Goal: Task Accomplishment & Management: Complete application form

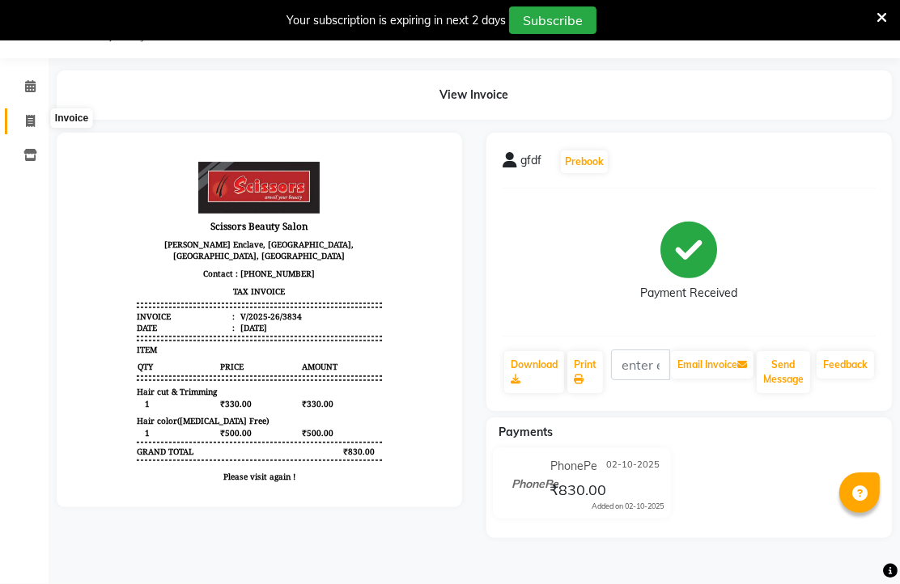
click at [26, 115] on icon at bounding box center [30, 121] width 9 height 12
select select "service"
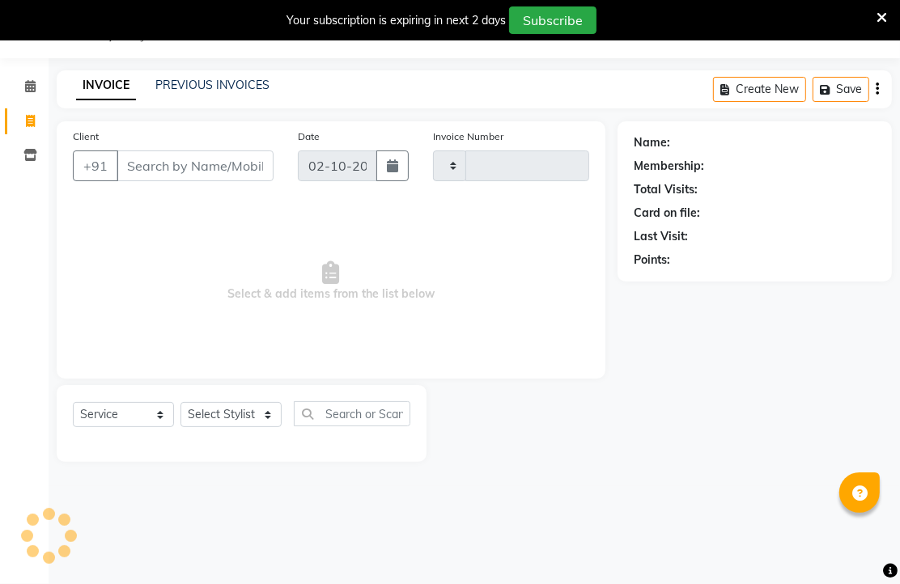
scroll to position [50, 0]
type input "3835"
select select "7057"
click at [214, 181] on input "Client" at bounding box center [195, 166] width 157 height 31
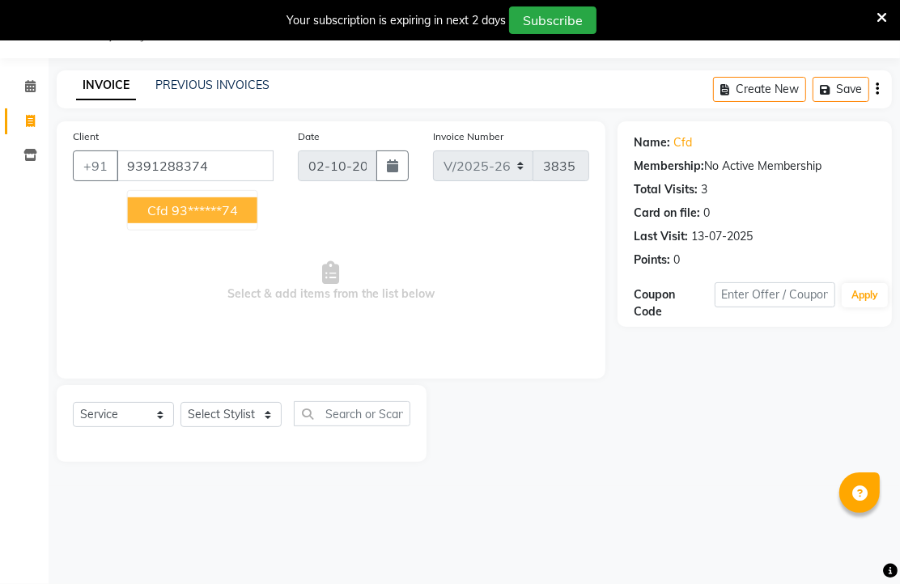
click at [168, 218] on span "cfd" at bounding box center [157, 210] width 21 height 16
type input "93******74"
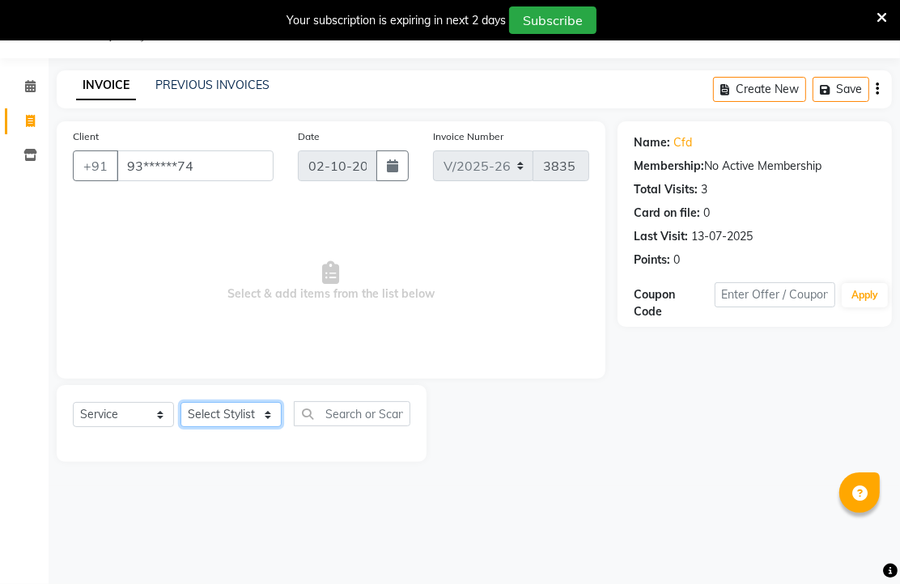
click at [206, 427] on select "Select Stylist Arman [PERSON_NAME] [PERSON_NAME] [PERSON_NAME] Sir Staff" at bounding box center [230, 414] width 101 height 25
select select "89632"
click at [186, 427] on select "Select Stylist Arman [PERSON_NAME] [PERSON_NAME] [PERSON_NAME] Sir Staff" at bounding box center [230, 414] width 101 height 25
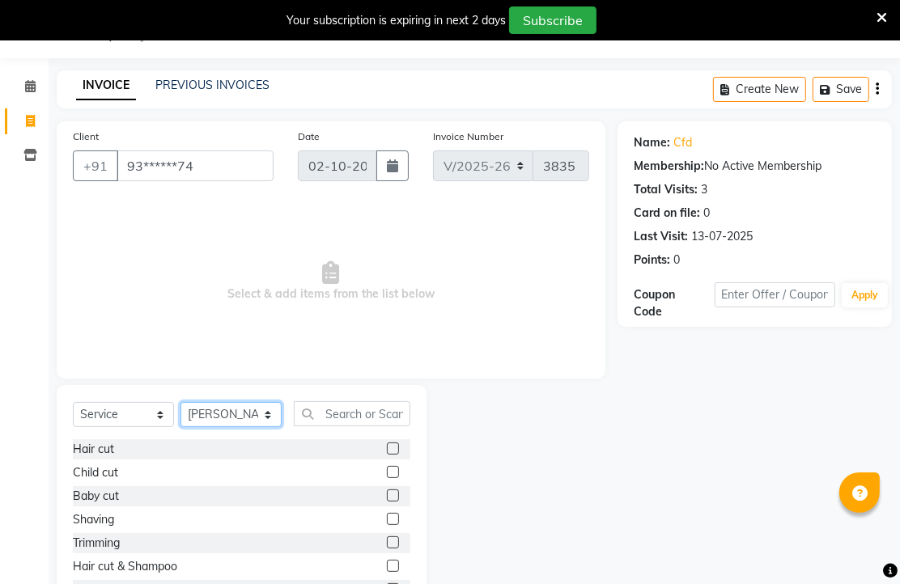
scroll to position [90, 0]
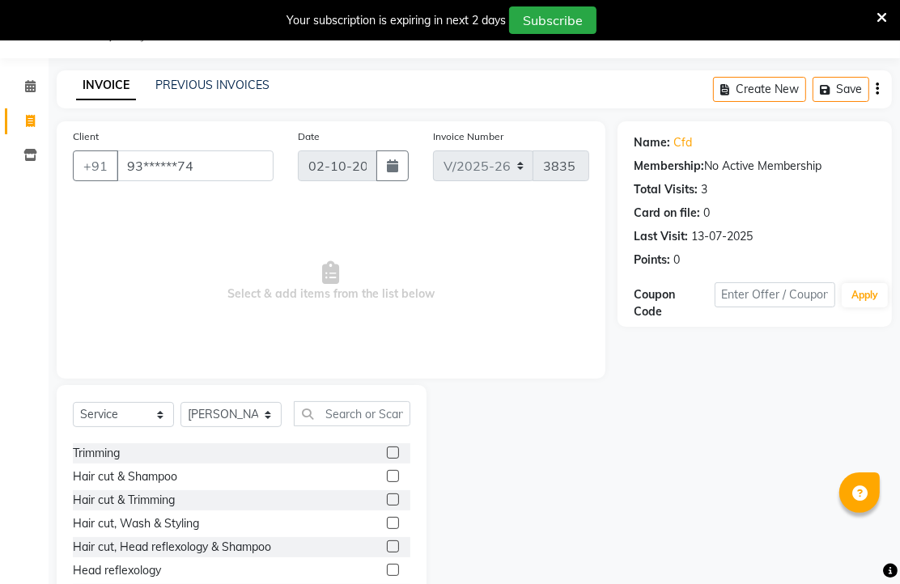
click at [387, 506] on label at bounding box center [393, 500] width 12 height 12
click at [387, 506] on input "checkbox" at bounding box center [392, 500] width 11 height 11
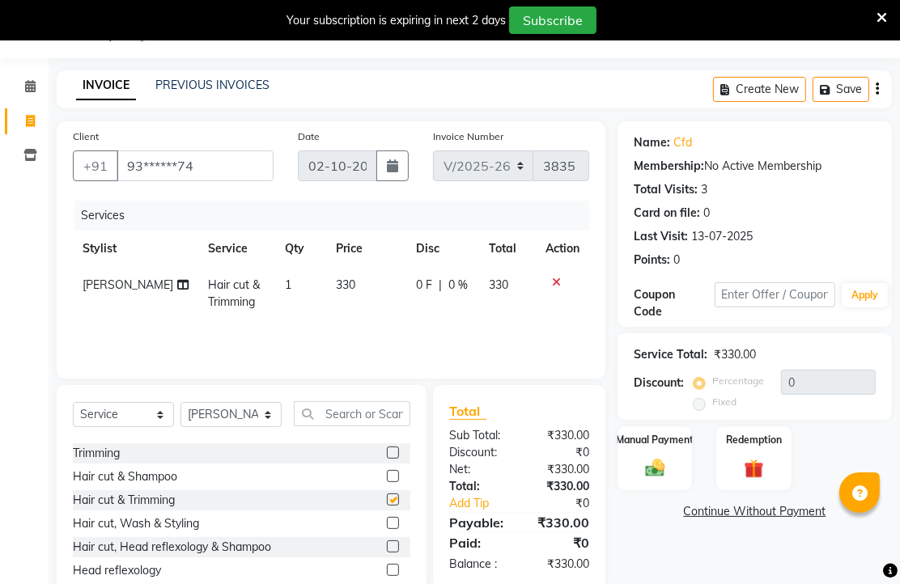
checkbox input "false"
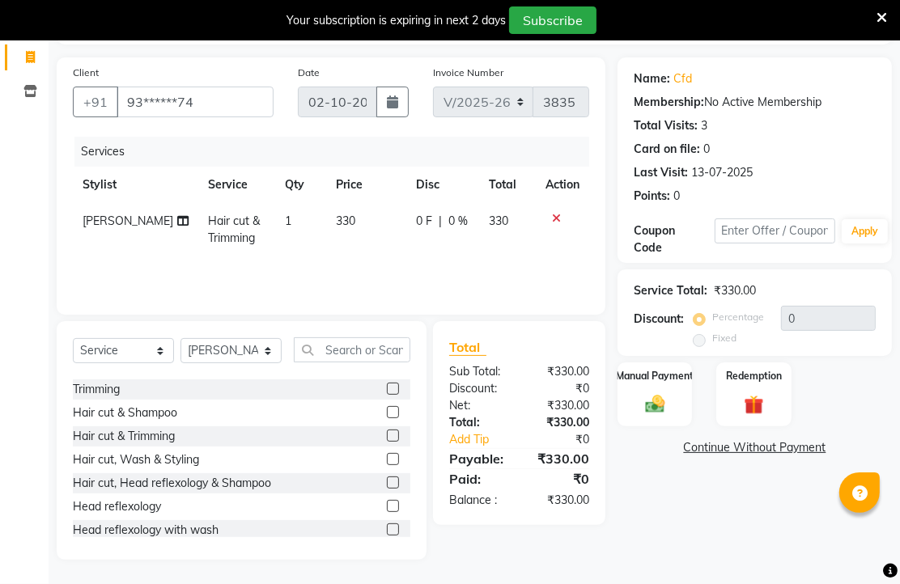
scroll to position [140, 0]
click at [654, 416] on img at bounding box center [654, 403] width 33 height 23
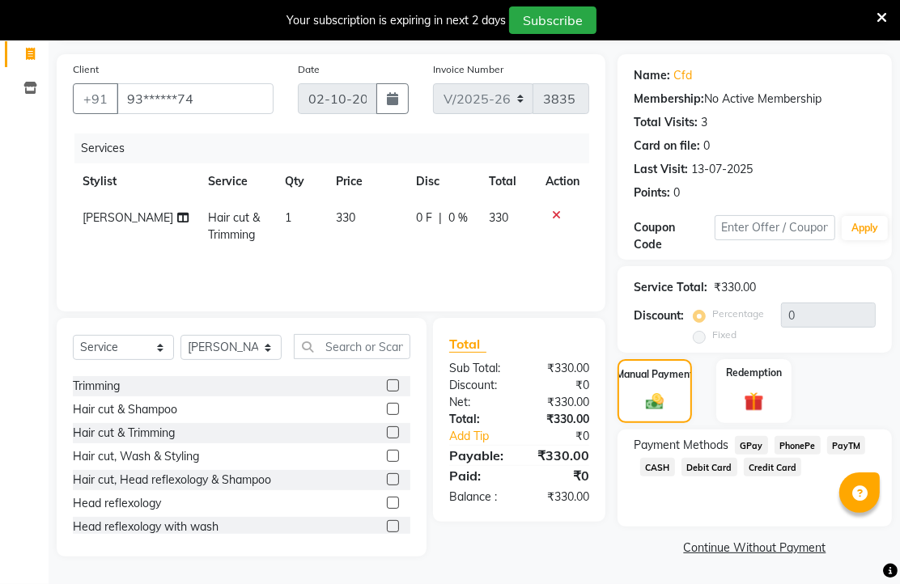
scroll to position [182, 0]
click at [793, 437] on span "PhonePe" at bounding box center [797, 445] width 46 height 19
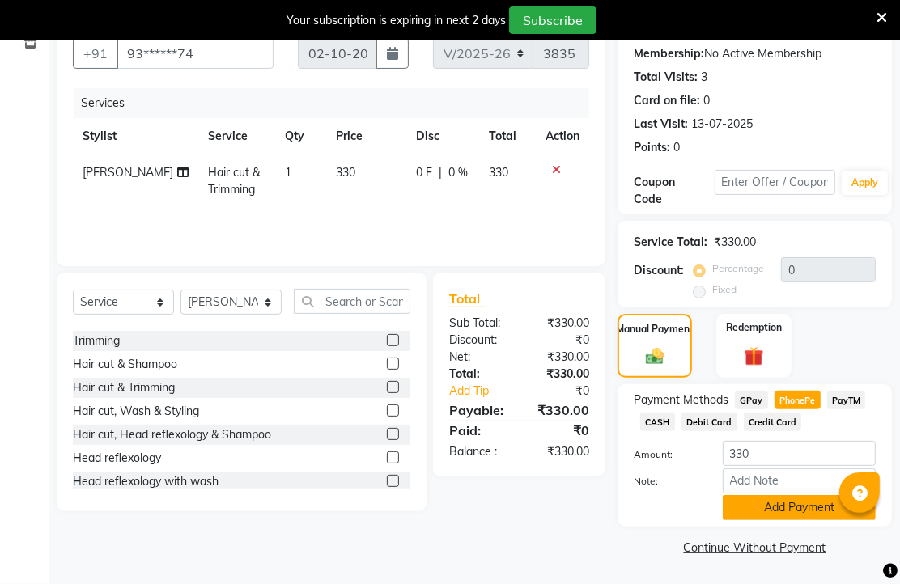
scroll to position [252, 0]
click at [783, 506] on button "Add Payment" at bounding box center [799, 507] width 153 height 25
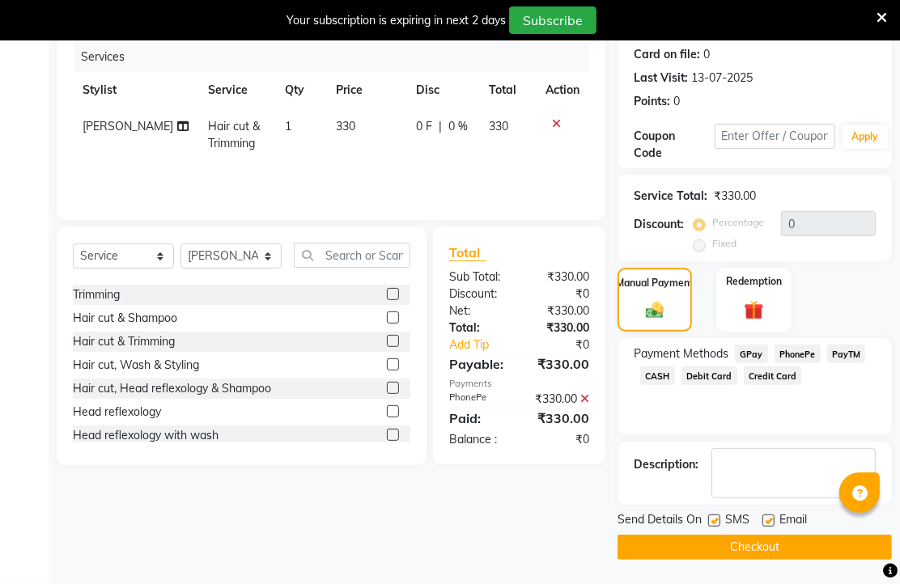
scroll to position [295, 0]
click at [780, 518] on div "Email" at bounding box center [790, 521] width 57 height 20
click at [774, 516] on label at bounding box center [768, 521] width 12 height 12
click at [773, 516] on input "checkbox" at bounding box center [767, 521] width 11 height 11
checkbox input "false"
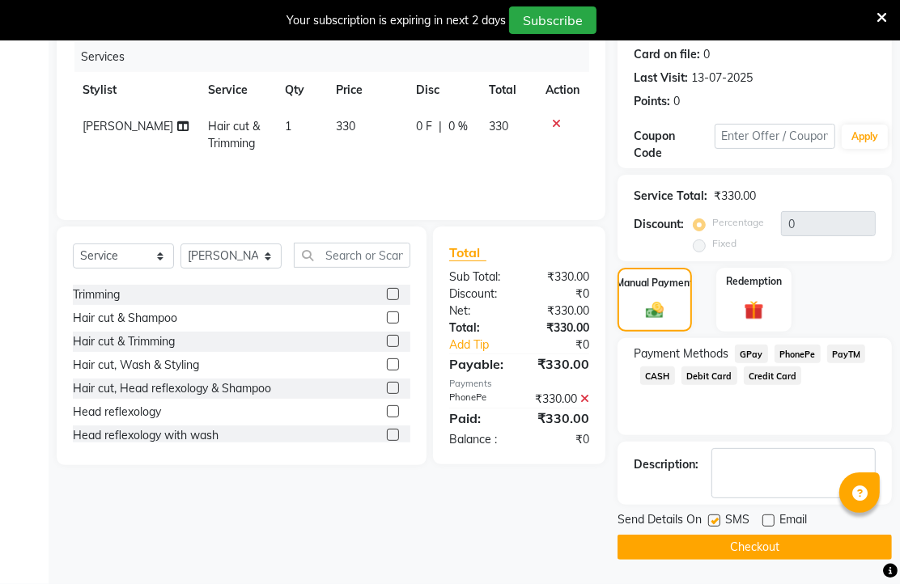
click at [767, 537] on button "Checkout" at bounding box center [754, 547] width 274 height 25
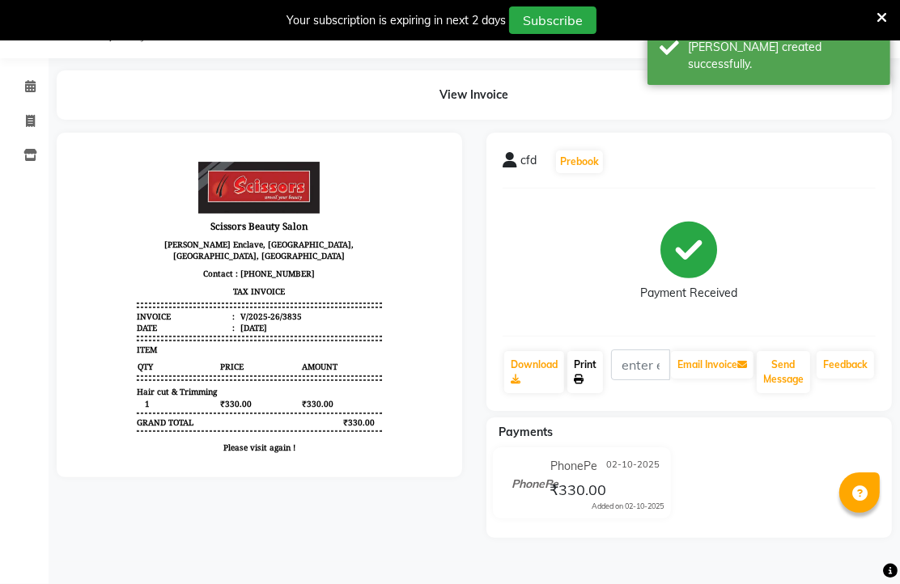
click at [591, 375] on link "Print" at bounding box center [585, 372] width 36 height 42
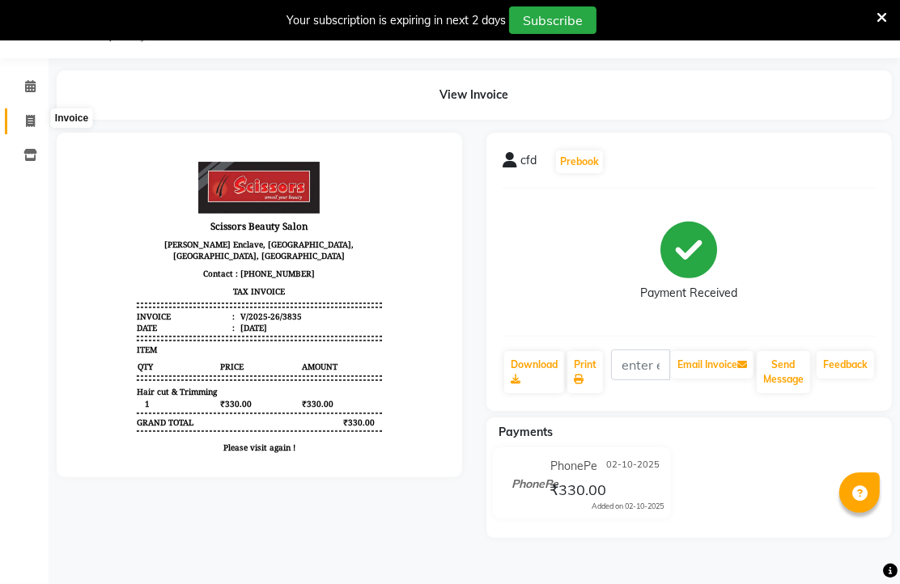
click at [27, 115] on icon at bounding box center [30, 121] width 9 height 12
select select "service"
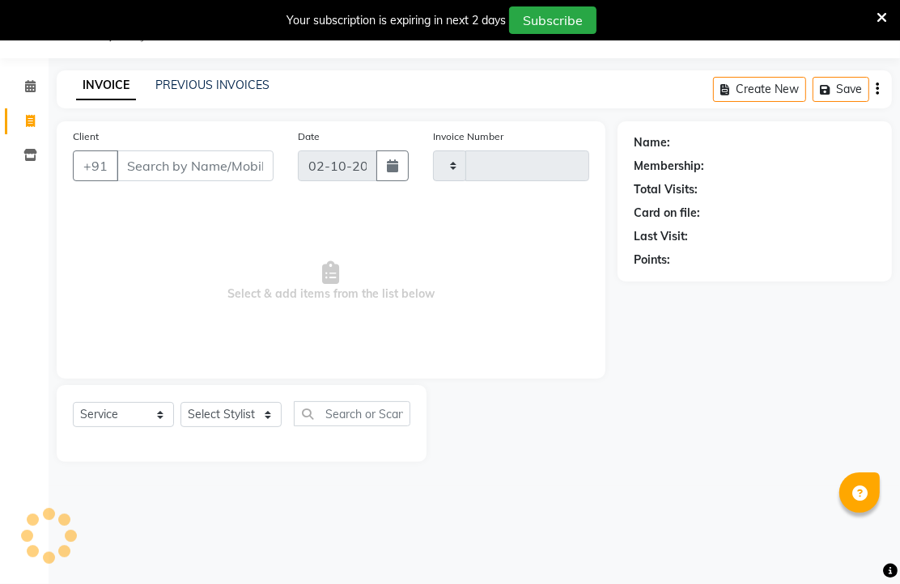
scroll to position [50, 0]
select select "7057"
type input "3836"
click at [221, 176] on input "Client" at bounding box center [195, 166] width 157 height 31
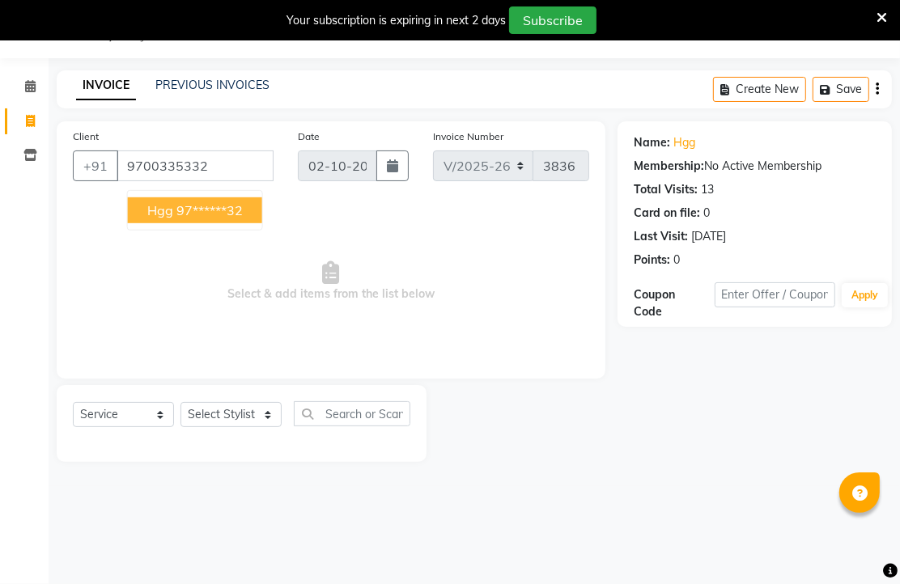
click at [222, 218] on ngb-highlight "97******32" at bounding box center [209, 210] width 66 height 16
type input "97******32"
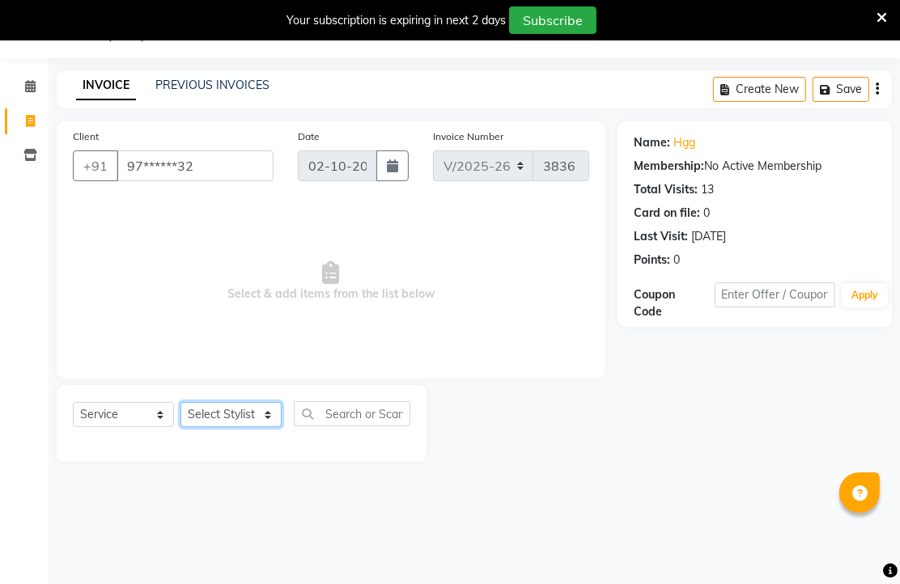
click at [219, 427] on select "Select Stylist Arman [PERSON_NAME] [PERSON_NAME] [PERSON_NAME] Sir Staff" at bounding box center [230, 414] width 101 height 25
select select "89632"
click at [186, 427] on select "Select Stylist Arman [PERSON_NAME] [PERSON_NAME] [PERSON_NAME] Sir Staff" at bounding box center [230, 414] width 101 height 25
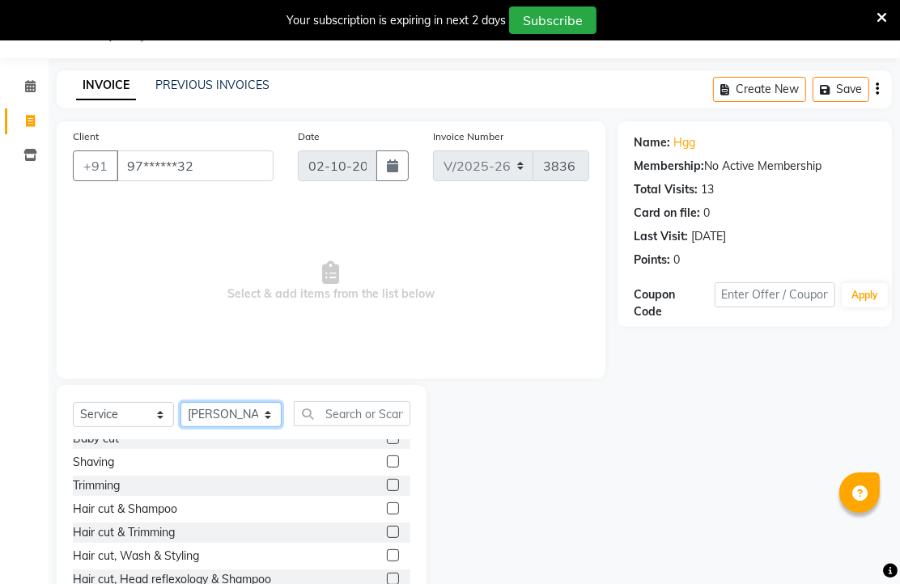
scroll to position [90, 0]
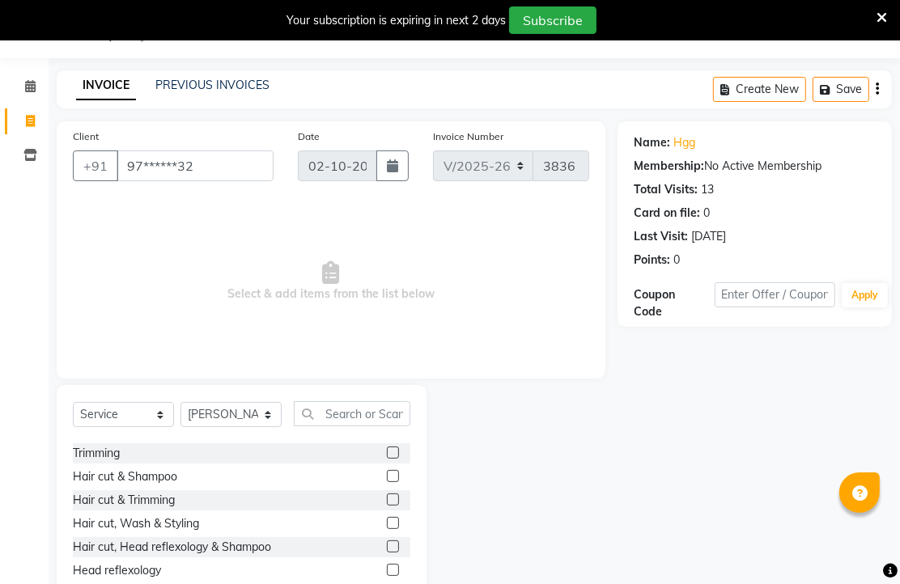
click at [387, 459] on label at bounding box center [393, 453] width 12 height 12
click at [387, 459] on input "checkbox" at bounding box center [392, 453] width 11 height 11
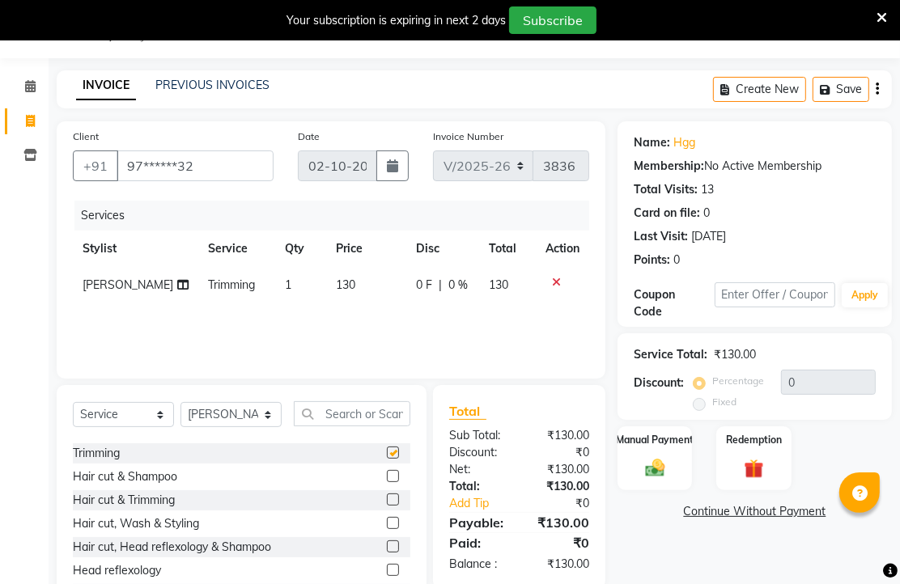
checkbox input "false"
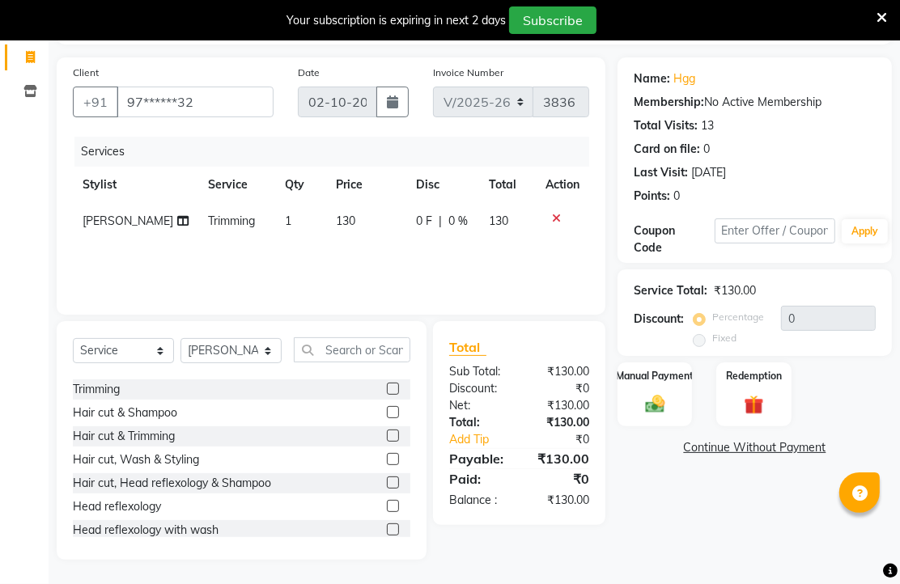
scroll to position [178, 0]
click at [654, 400] on img at bounding box center [654, 403] width 33 height 23
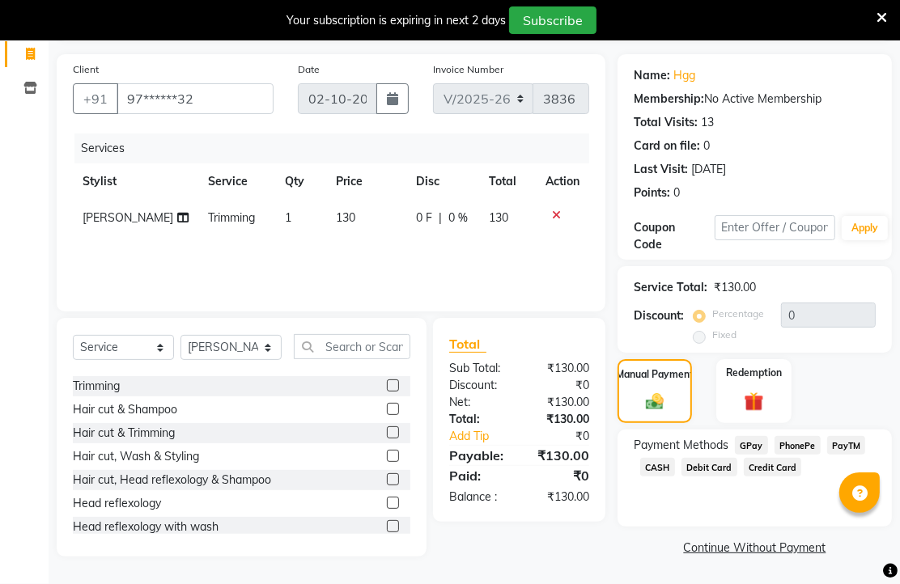
click at [801, 443] on span "PhonePe" at bounding box center [797, 445] width 46 height 19
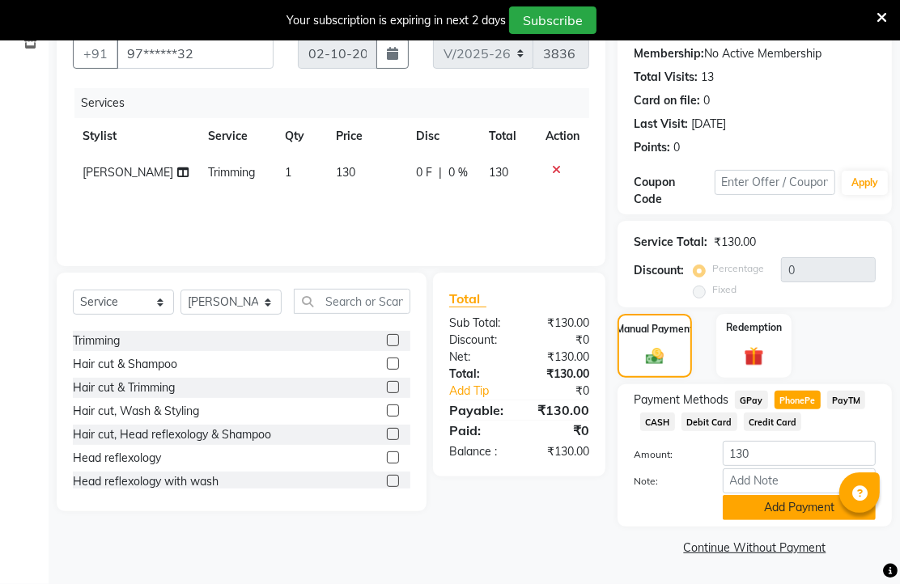
click at [778, 507] on button "Add Payment" at bounding box center [799, 507] width 153 height 25
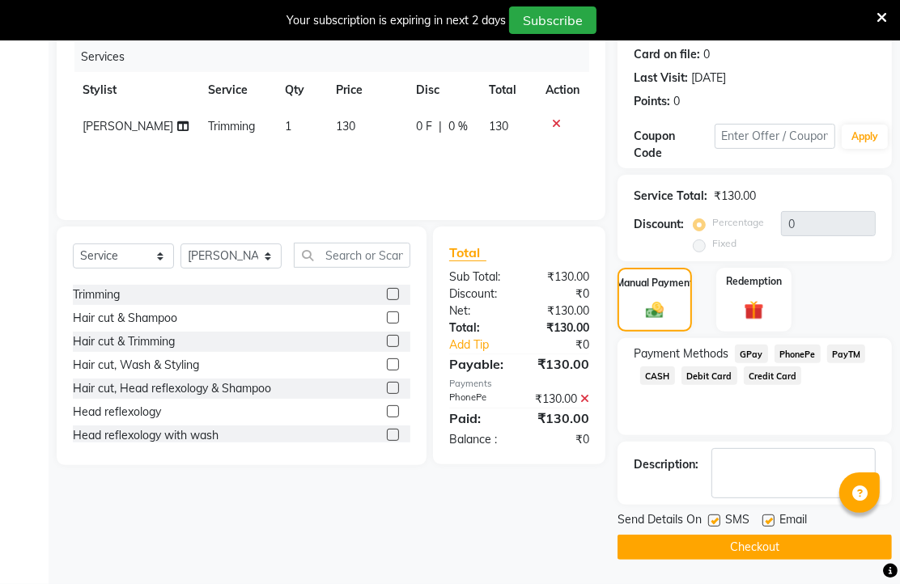
scroll to position [295, 0]
click at [774, 515] on label at bounding box center [768, 521] width 12 height 12
click at [773, 516] on input "checkbox" at bounding box center [767, 521] width 11 height 11
checkbox input "false"
click at [762, 527] on div "Send Details On SMS Email Checkout" at bounding box center [754, 535] width 274 height 49
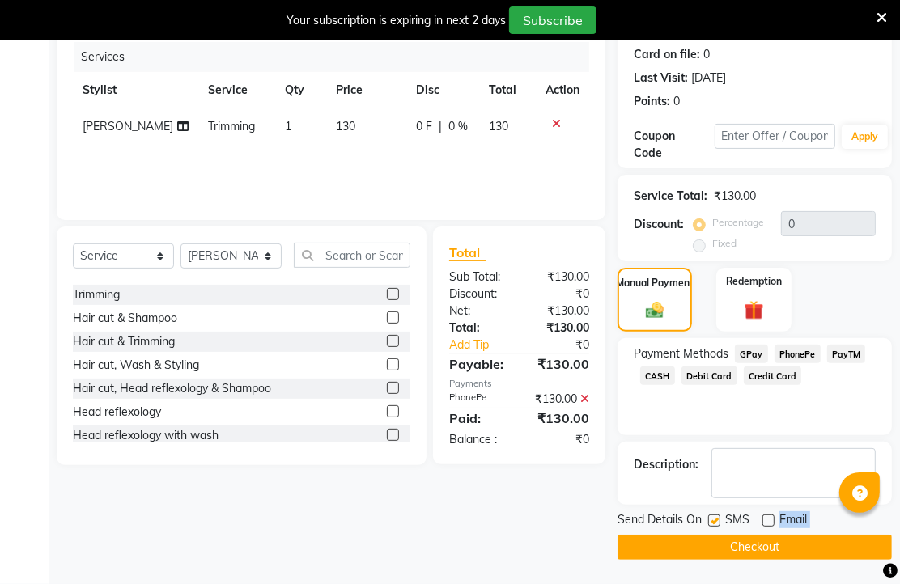
drag, startPoint x: 762, startPoint y: 527, endPoint x: 732, endPoint y: 547, distance: 36.1
click at [732, 547] on button "Checkout" at bounding box center [754, 547] width 274 height 25
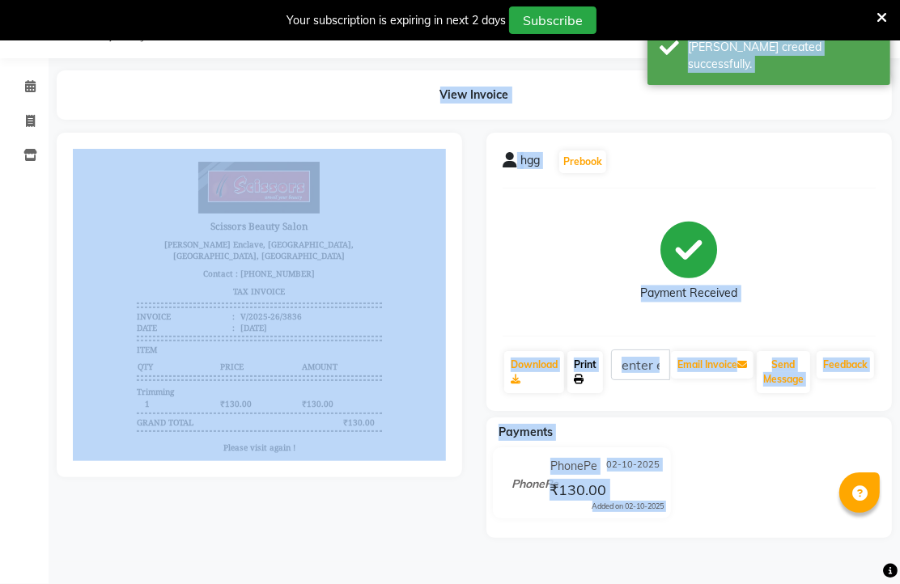
click at [595, 382] on link "Print" at bounding box center [585, 372] width 36 height 42
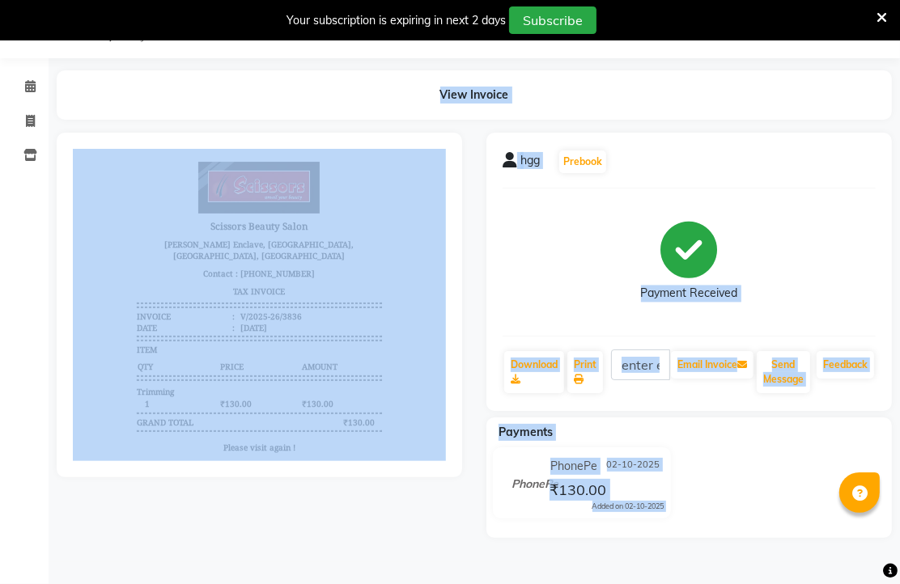
click at [342, 490] on div at bounding box center [260, 335] width 430 height 405
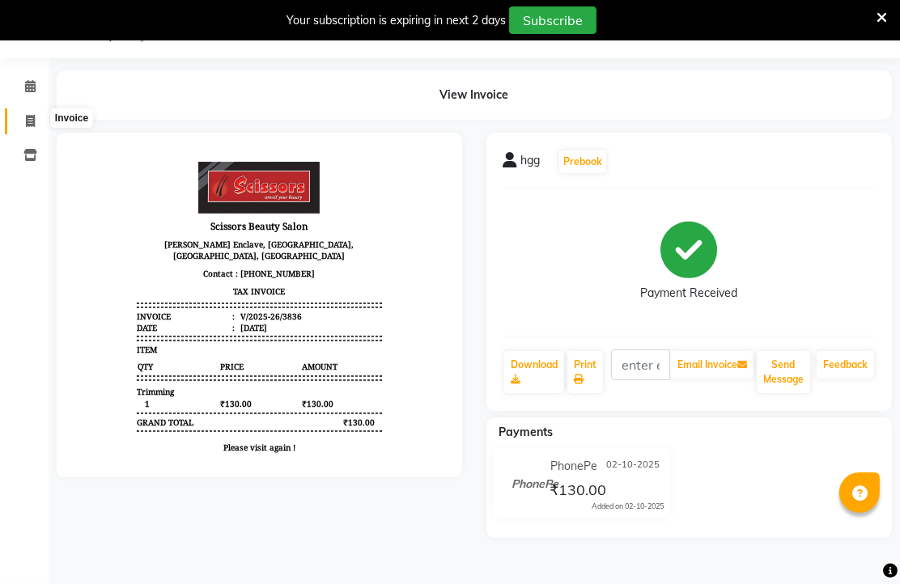
click at [31, 115] on icon at bounding box center [30, 121] width 9 height 12
select select "service"
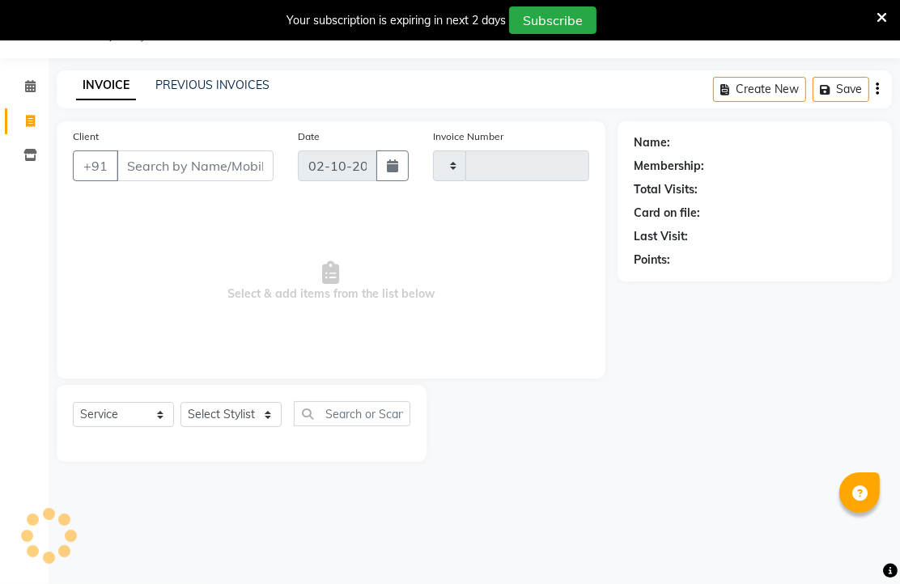
scroll to position [50, 0]
select select "7057"
type input "3837"
click at [211, 181] on input "Client" at bounding box center [195, 166] width 157 height 31
click at [26, 119] on icon at bounding box center [30, 121] width 9 height 12
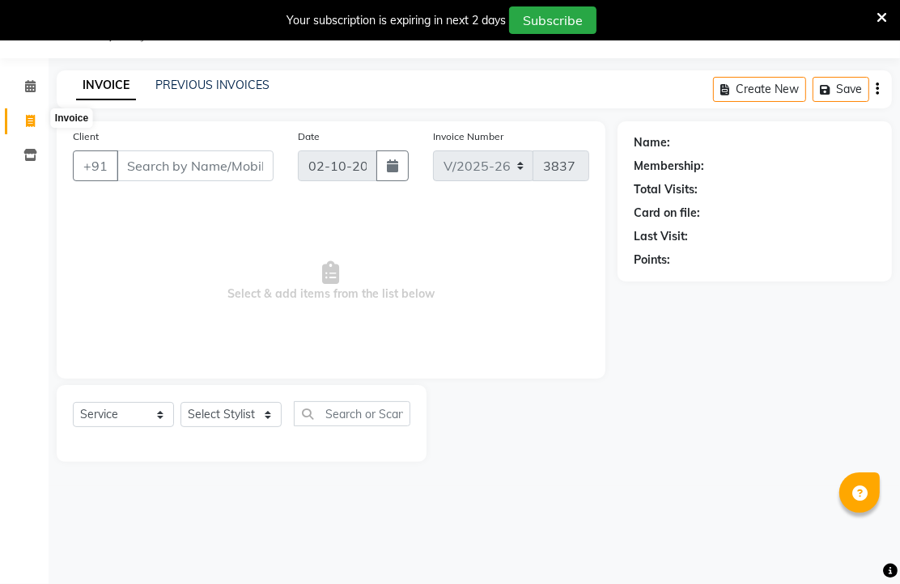
select select "service"
click at [173, 181] on input "Client" at bounding box center [195, 166] width 157 height 31
type input "3837"
select select "7057"
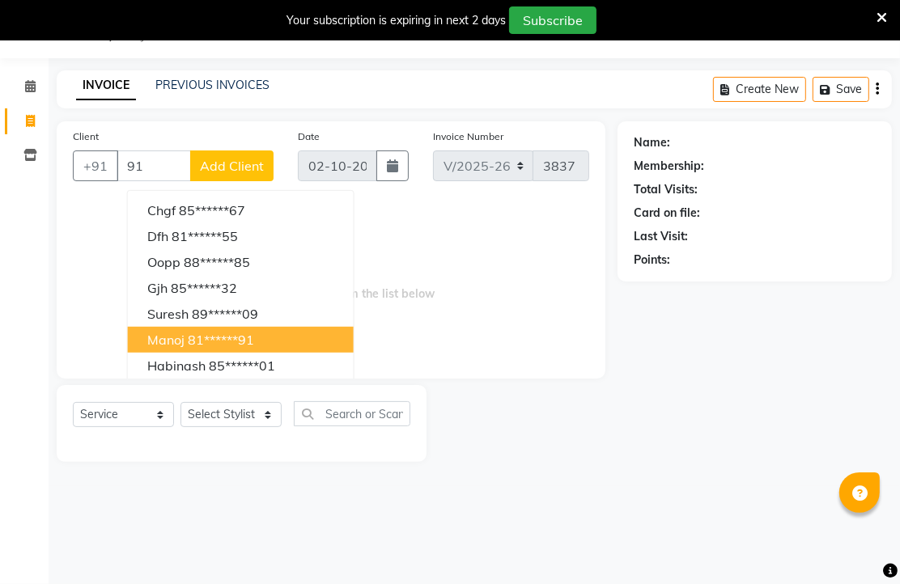
type input "9"
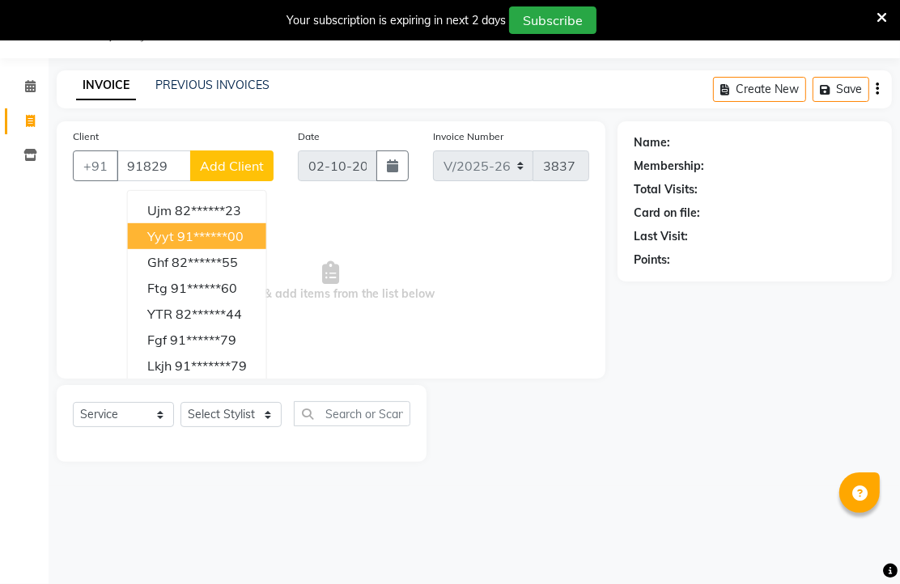
click at [266, 249] on button "yyyt 91******00" at bounding box center [197, 236] width 138 height 26
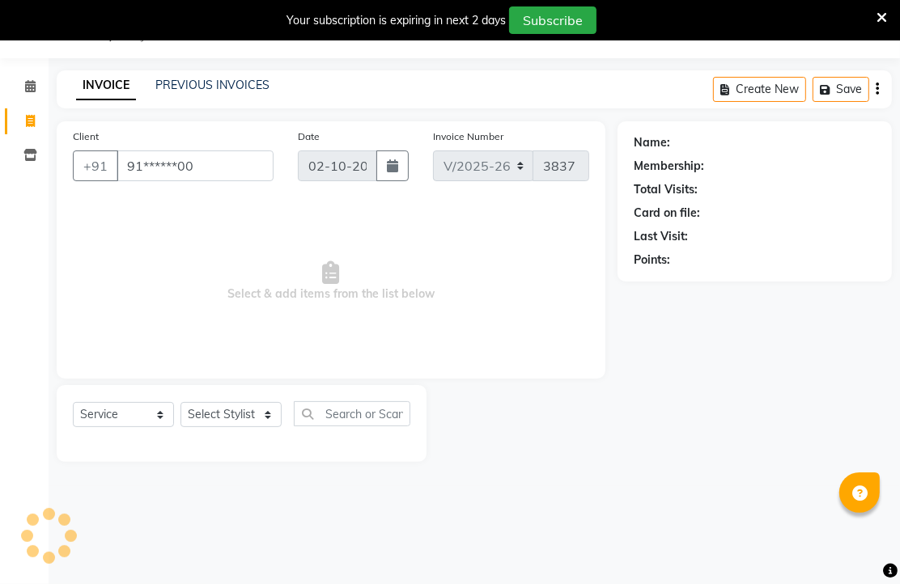
type input "91******00"
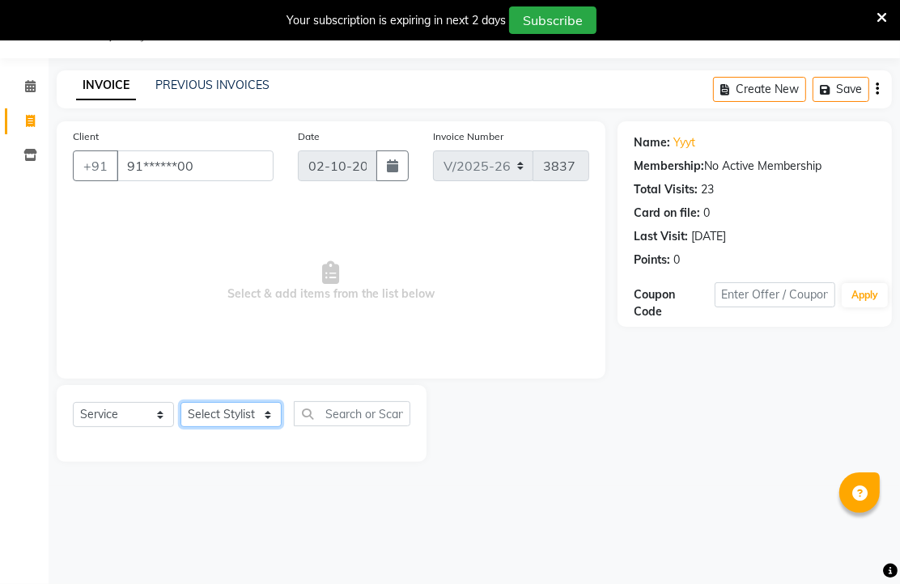
click at [247, 427] on select "Select Stylist Arman [PERSON_NAME] [PERSON_NAME] [PERSON_NAME] Sir Staff" at bounding box center [230, 414] width 101 height 25
select select "58456"
click at [186, 427] on select "Select Stylist Arman [PERSON_NAME] [PERSON_NAME] [PERSON_NAME] Sir Staff" at bounding box center [230, 414] width 101 height 25
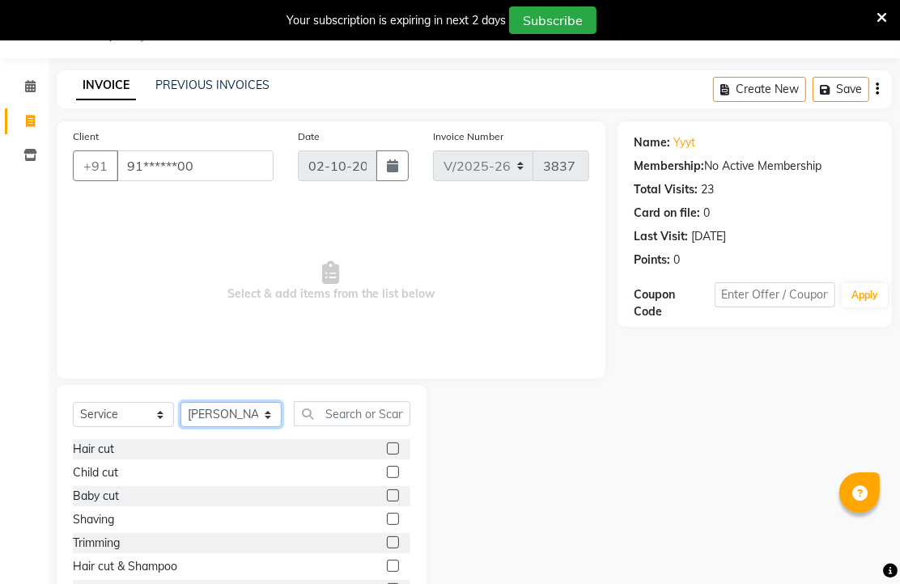
scroll to position [90, 0]
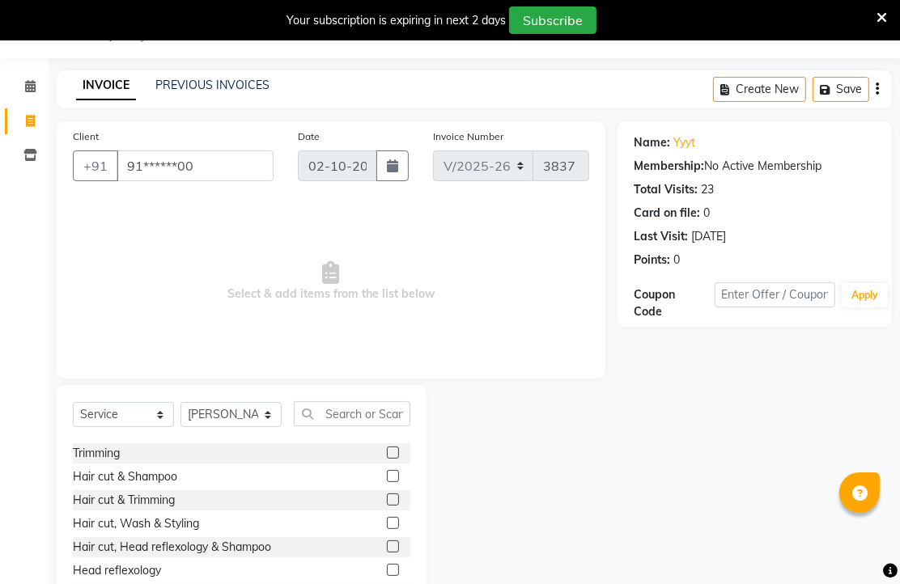
click at [387, 459] on label at bounding box center [393, 453] width 12 height 12
click at [387, 459] on input "checkbox" at bounding box center [392, 453] width 11 height 11
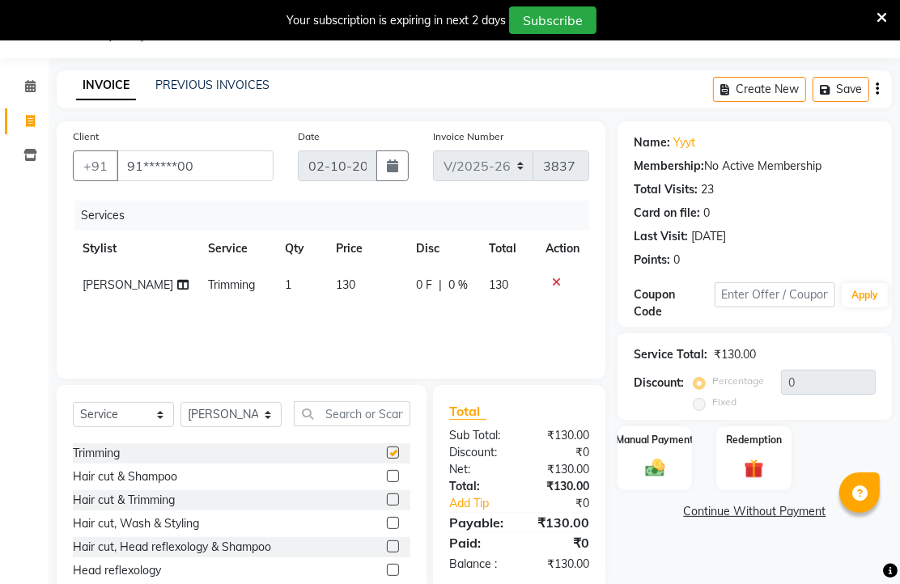
checkbox input "false"
click at [224, 427] on select "Select Stylist Arman [PERSON_NAME] [PERSON_NAME] [PERSON_NAME] Sir Staff" at bounding box center [230, 414] width 101 height 25
click at [259, 464] on div "Trimming" at bounding box center [241, 453] width 337 height 20
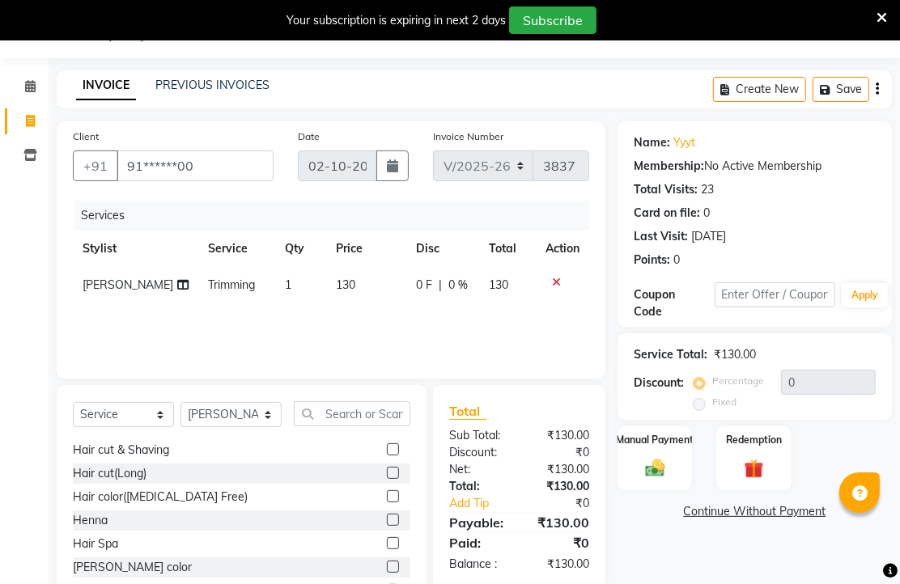
scroll to position [269, 0]
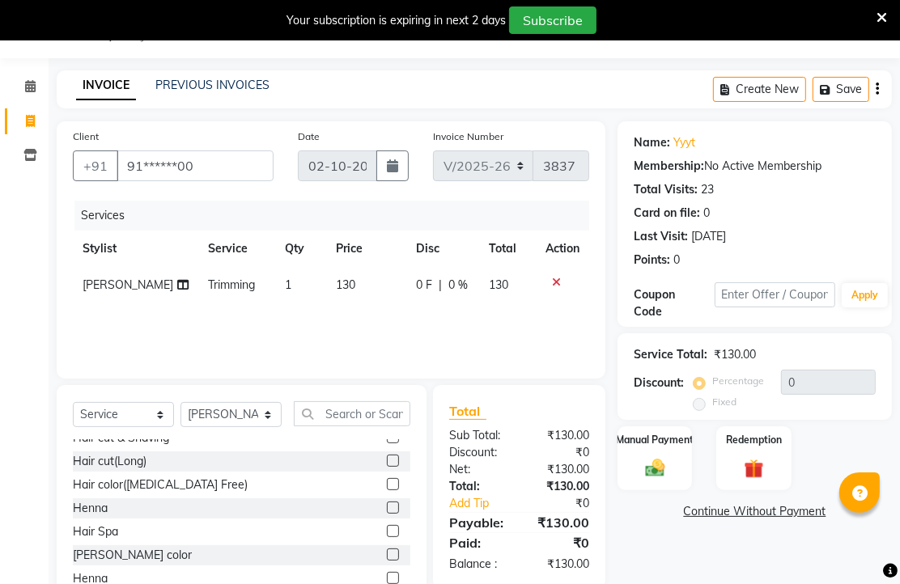
click at [387, 490] on label at bounding box center [393, 484] width 12 height 12
click at [387, 490] on input "checkbox" at bounding box center [392, 485] width 11 height 11
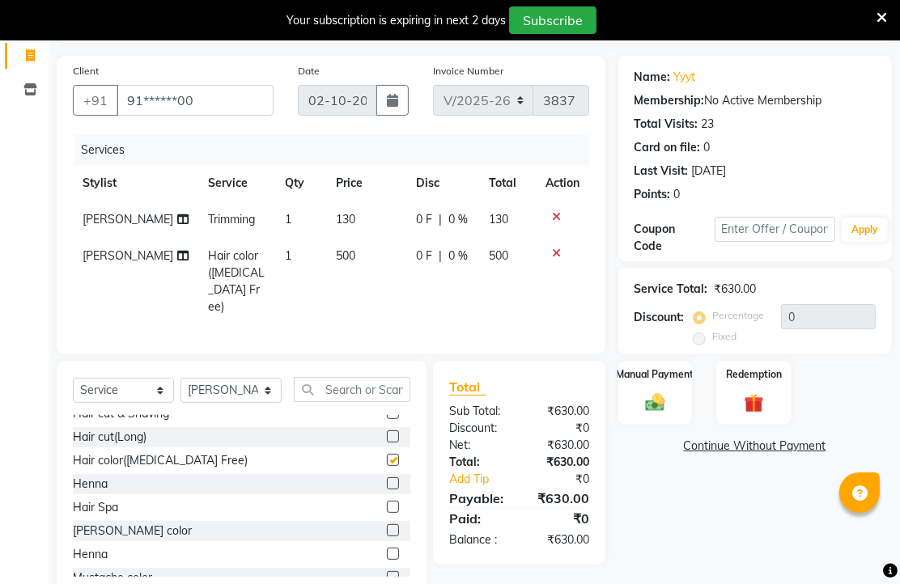
checkbox input "false"
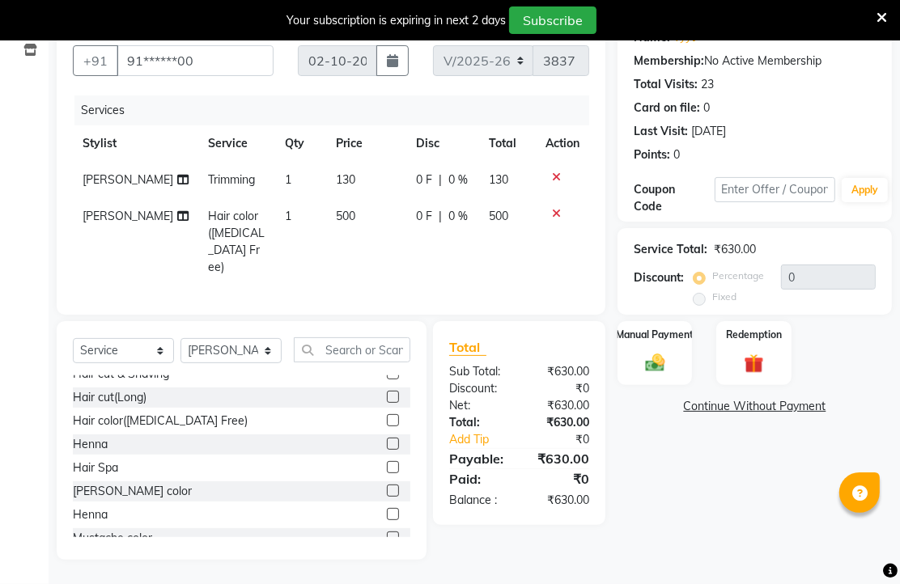
scroll to position [253, 0]
click at [660, 351] on img at bounding box center [654, 362] width 33 height 23
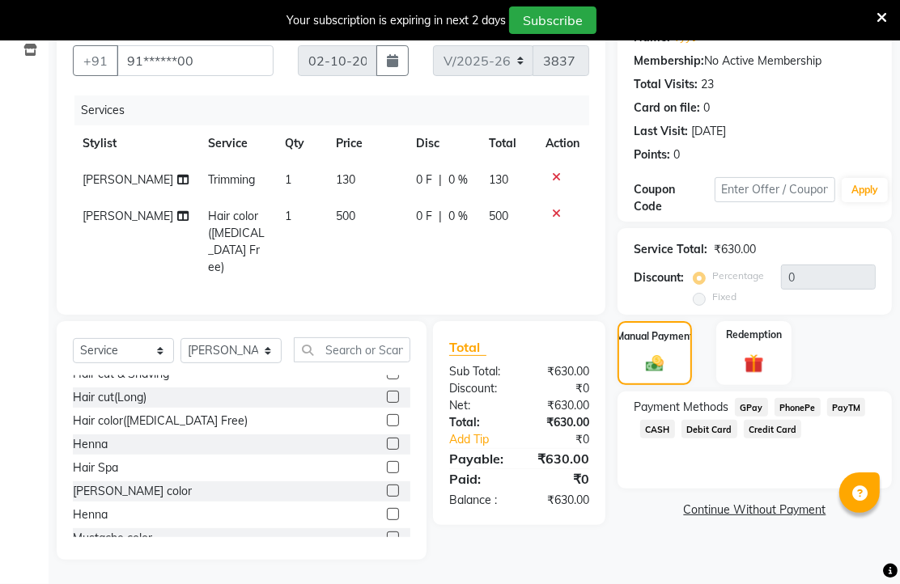
click at [815, 398] on span "PhonePe" at bounding box center [797, 407] width 46 height 19
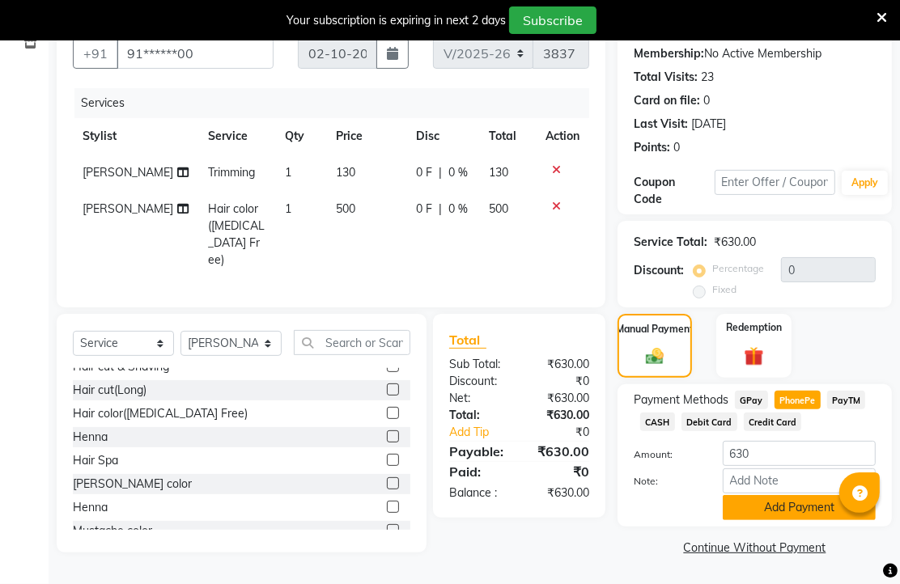
click at [739, 495] on button "Add Payment" at bounding box center [799, 507] width 153 height 25
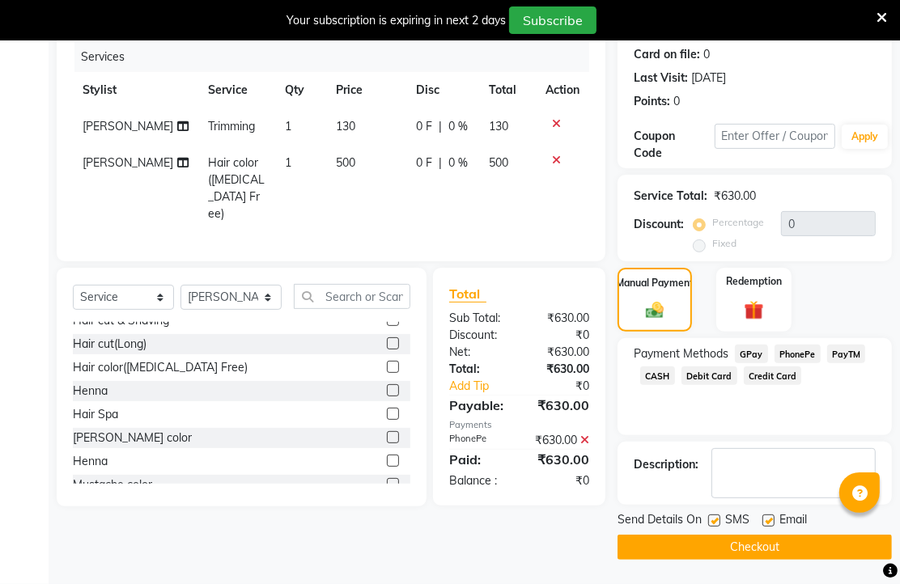
scroll to position [304, 0]
click at [772, 515] on label at bounding box center [768, 521] width 12 height 12
click at [772, 516] on input "checkbox" at bounding box center [767, 521] width 11 height 11
checkbox input "false"
click at [759, 535] on button "Checkout" at bounding box center [754, 547] width 274 height 25
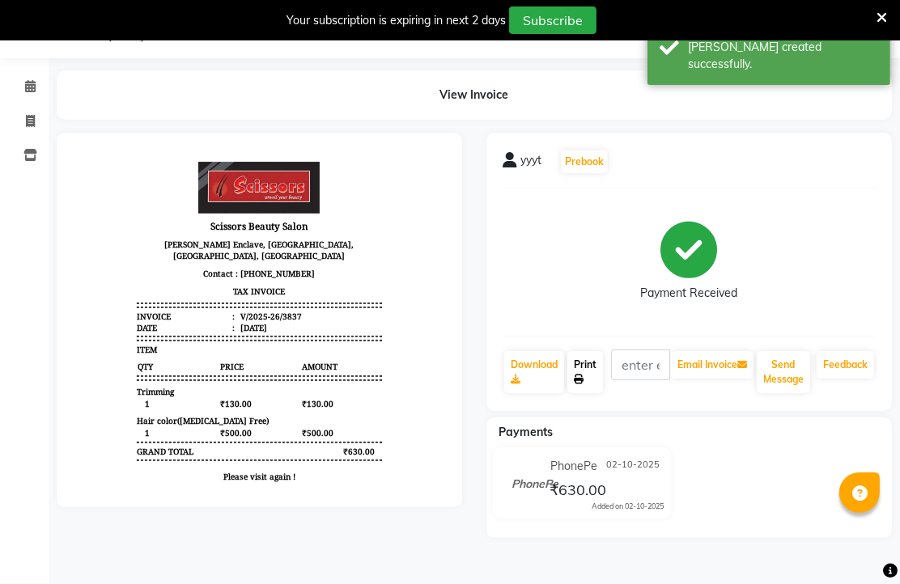
click at [594, 364] on link "Print" at bounding box center [585, 372] width 36 height 42
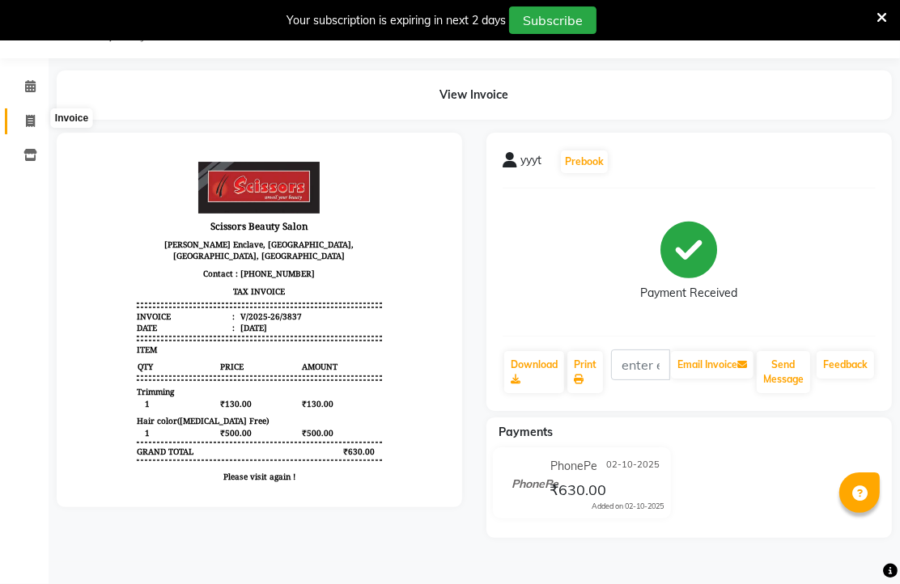
click at [30, 115] on icon at bounding box center [30, 121] width 9 height 12
select select "service"
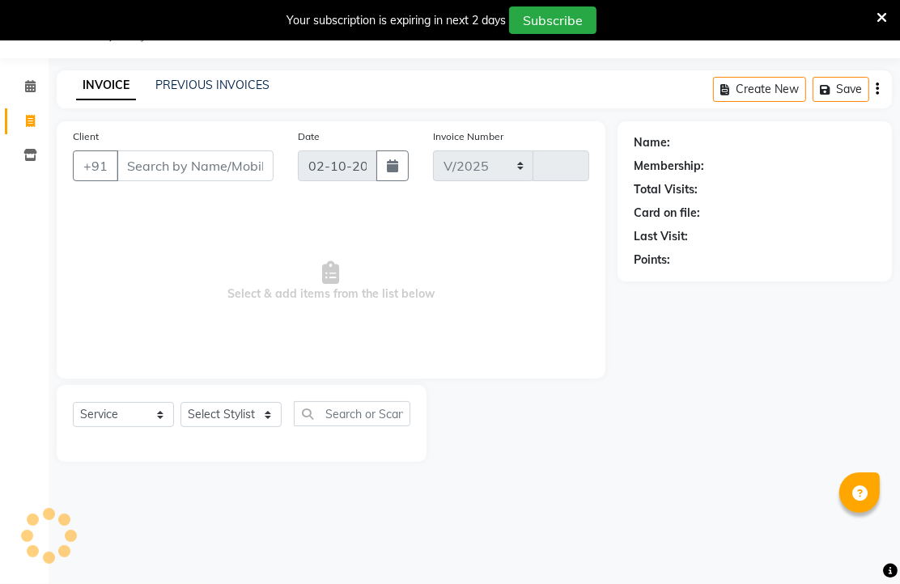
select select "7057"
type input "3838"
click at [189, 180] on input "Client" at bounding box center [195, 166] width 157 height 31
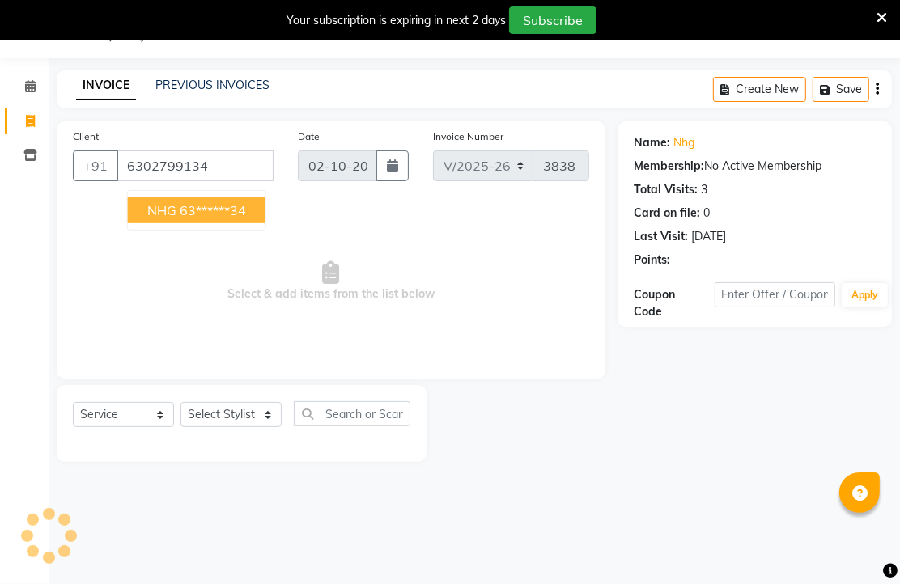
click at [246, 218] on ngb-highlight "63******34" at bounding box center [213, 210] width 66 height 16
type input "63******34"
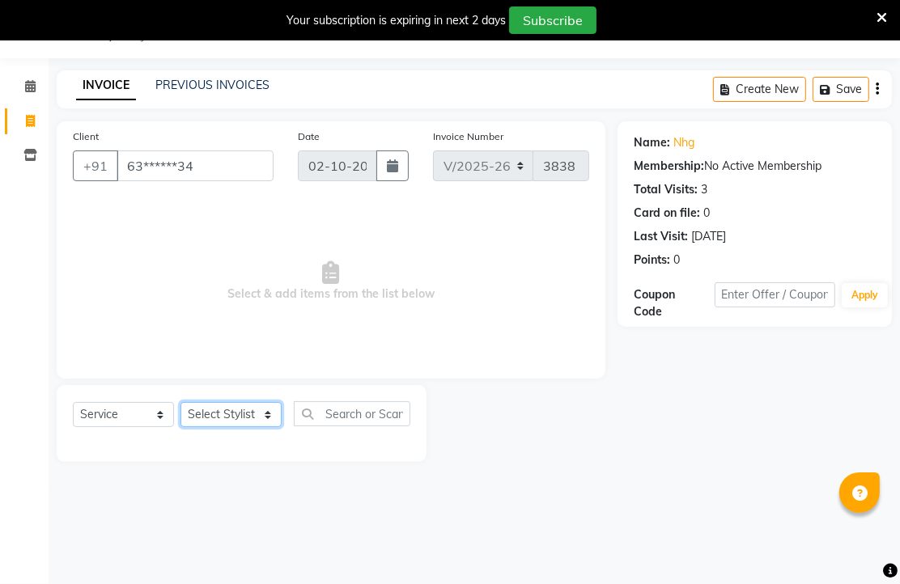
click at [238, 427] on select "Select Stylist Arman [PERSON_NAME] [PERSON_NAME] [PERSON_NAME] Sir Staff" at bounding box center [230, 414] width 101 height 25
select select "58456"
click at [186, 427] on select "Select Stylist Arman [PERSON_NAME] [PERSON_NAME] [PERSON_NAME] Sir Staff" at bounding box center [230, 414] width 101 height 25
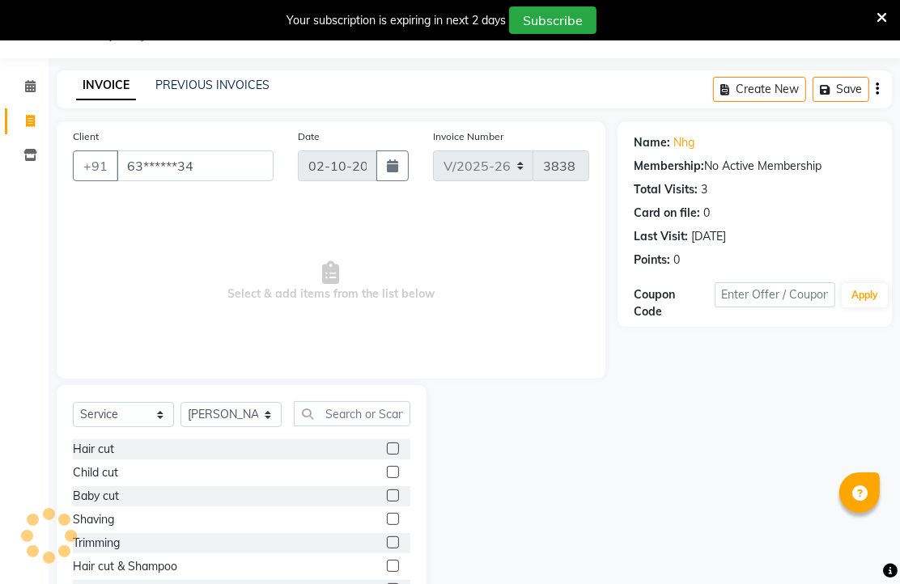
click at [387, 455] on label at bounding box center [393, 449] width 12 height 12
click at [387, 455] on input "checkbox" at bounding box center [392, 449] width 11 height 11
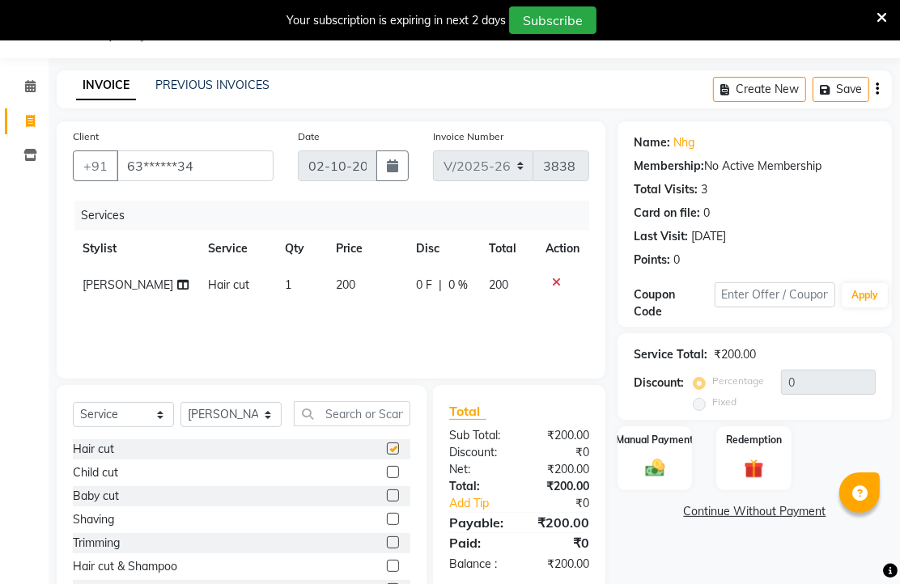
checkbox input "false"
click at [655, 480] on img at bounding box center [654, 467] width 33 height 23
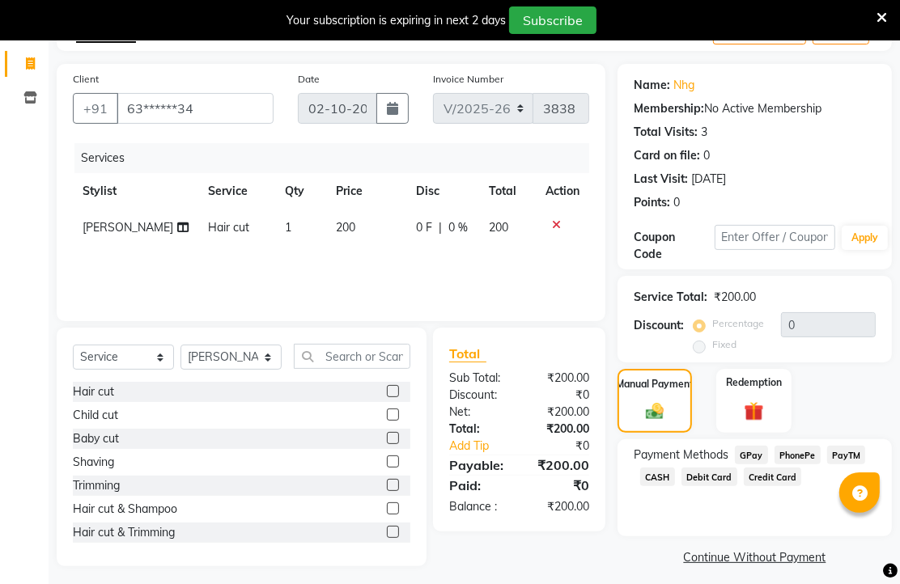
scroll to position [140, 0]
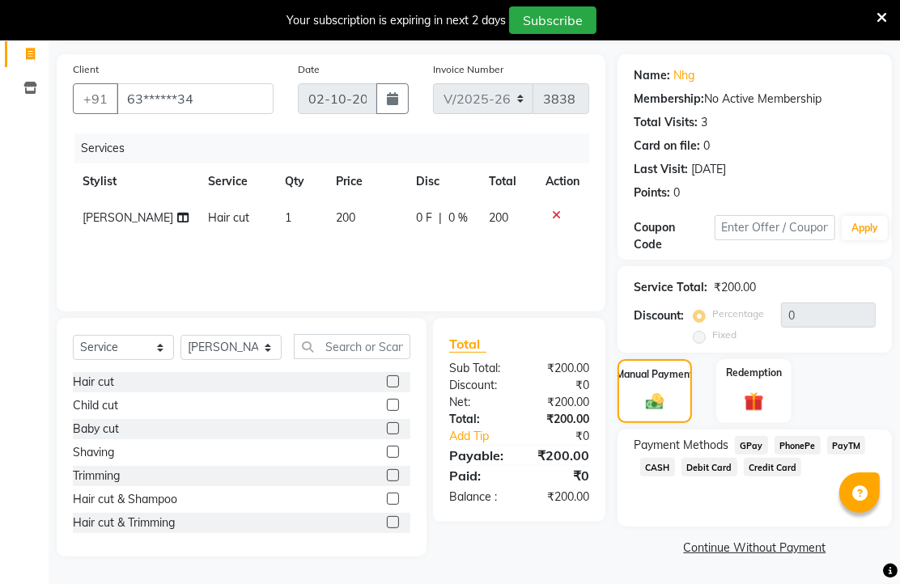
click at [804, 455] on span "PhonePe" at bounding box center [797, 445] width 46 height 19
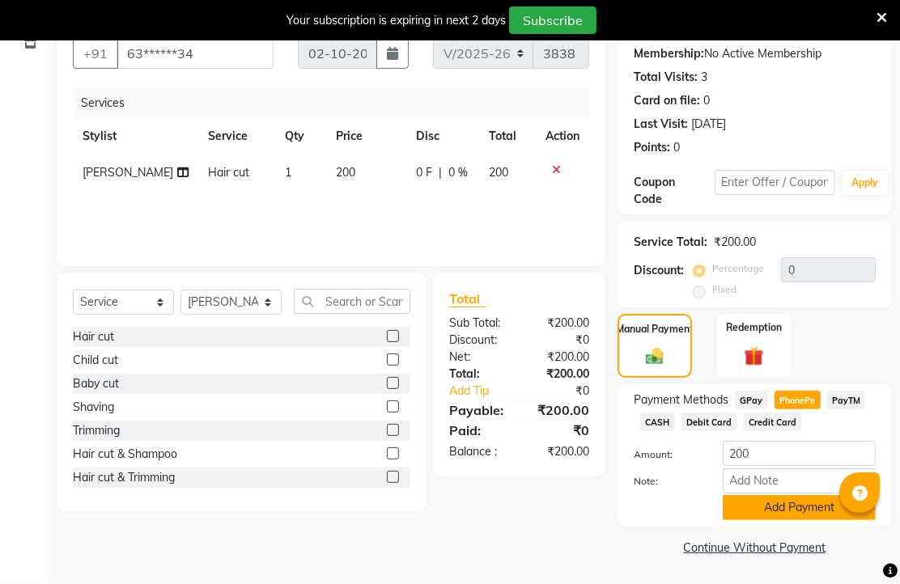
click at [805, 495] on button "Add Payment" at bounding box center [799, 507] width 153 height 25
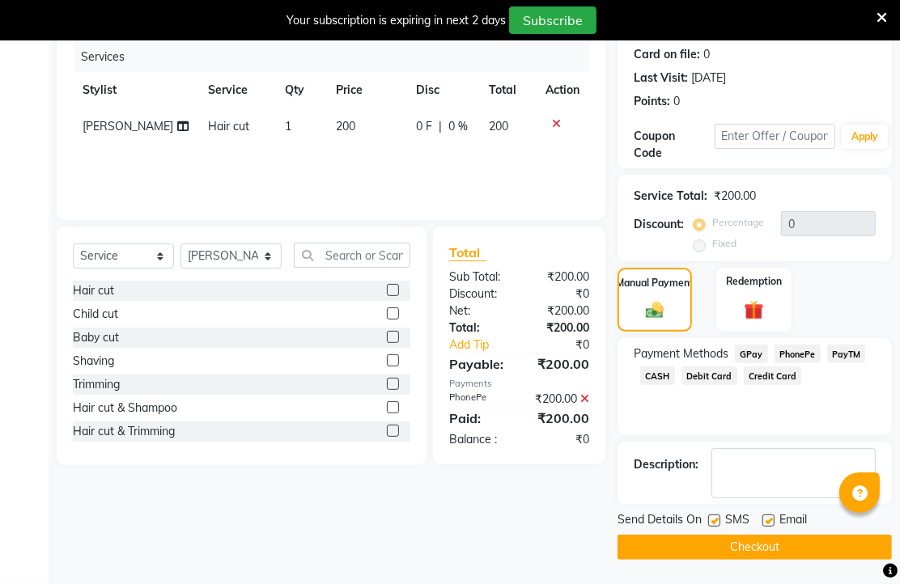
scroll to position [295, 0]
click at [774, 518] on label at bounding box center [768, 521] width 12 height 12
click at [773, 518] on input "checkbox" at bounding box center [767, 521] width 11 height 11
checkbox input "false"
click at [750, 535] on button "Checkout" at bounding box center [754, 547] width 274 height 25
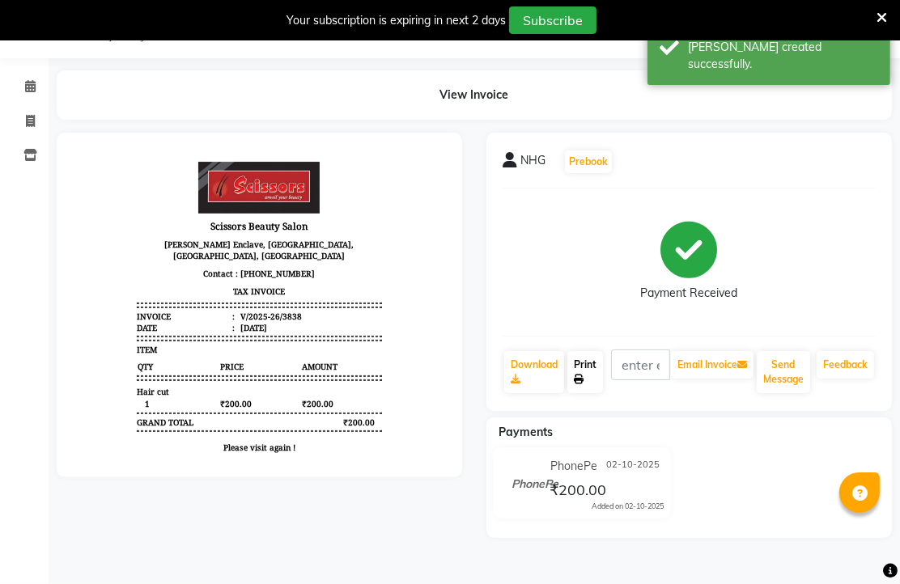
click at [596, 377] on link "Print" at bounding box center [585, 372] width 36 height 42
